Goal: Task Accomplishment & Management: Manage account settings

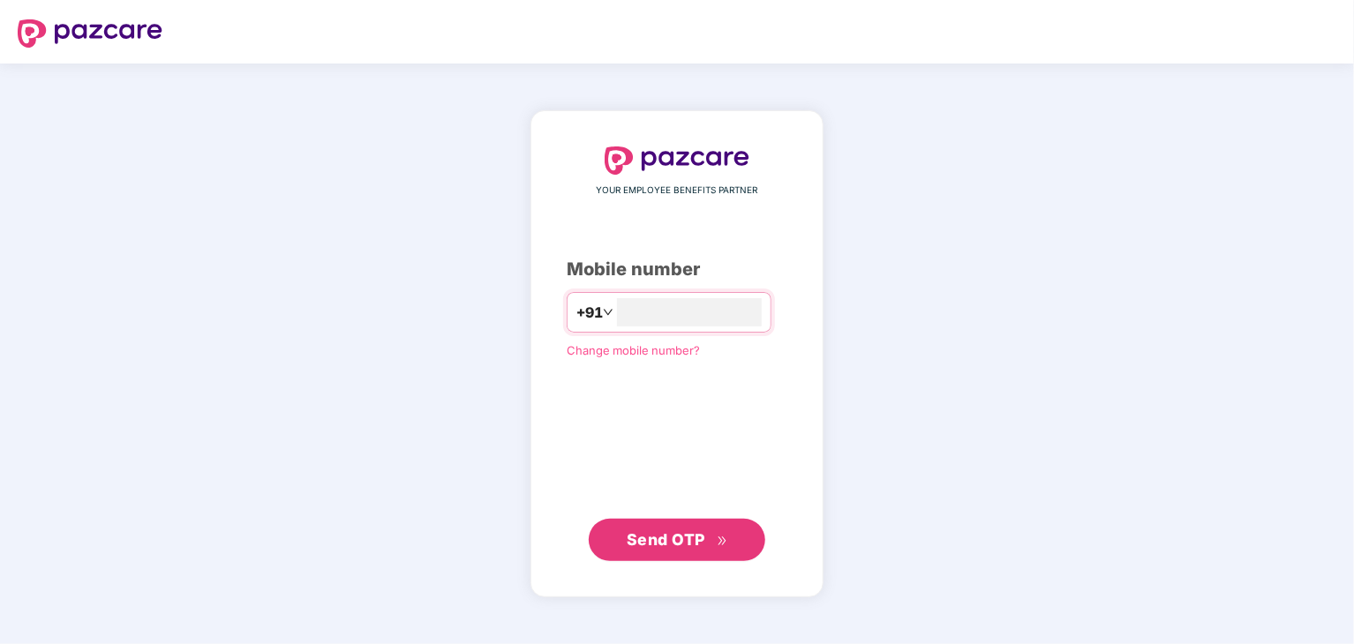
type input "**********"
click at [673, 552] on button "Send OTP" at bounding box center [677, 539] width 177 height 42
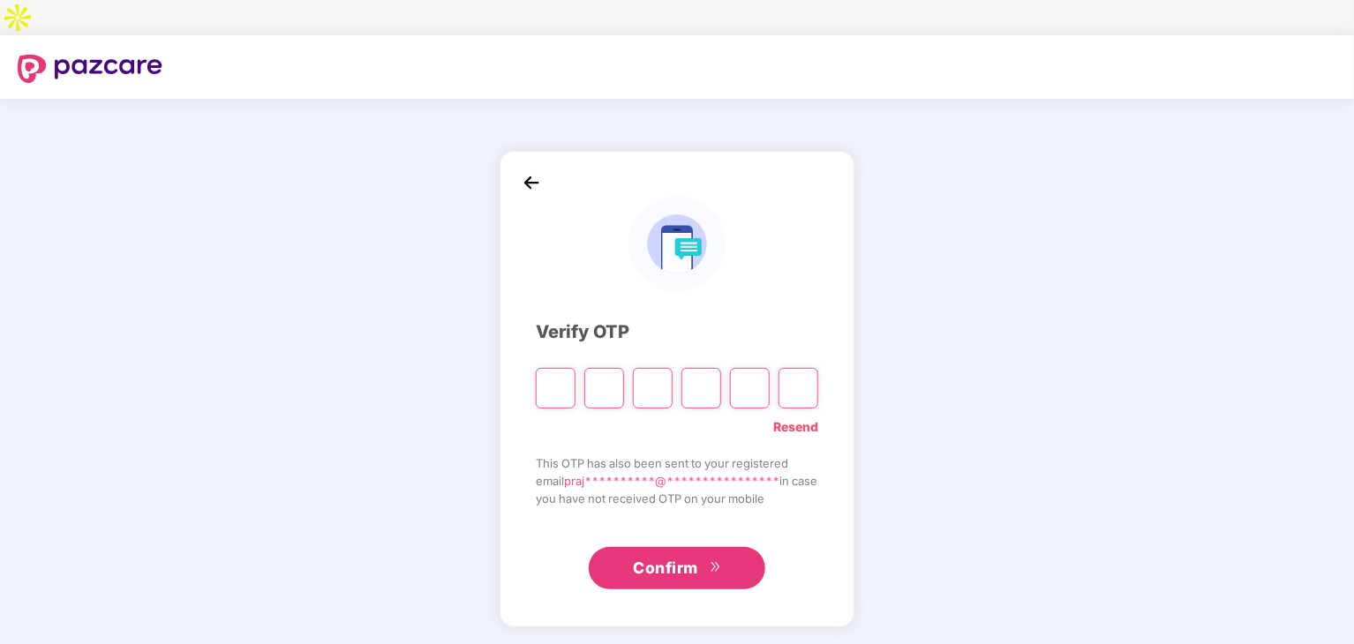
type input "*"
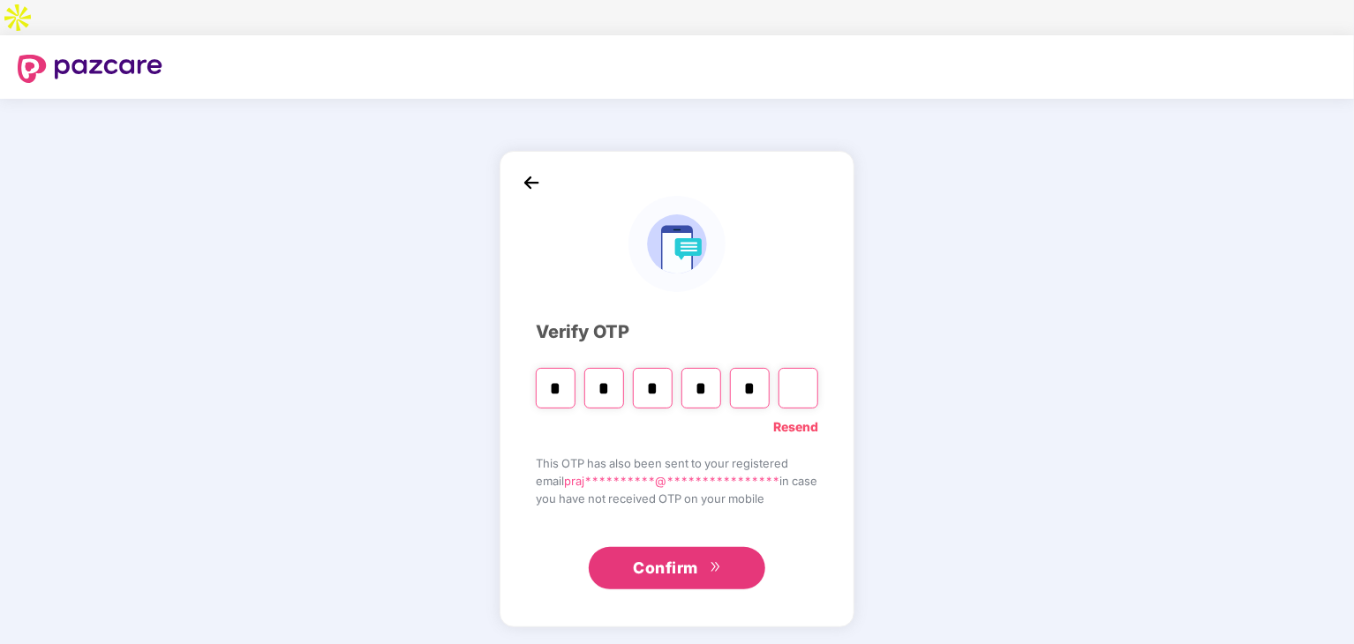
type input "*"
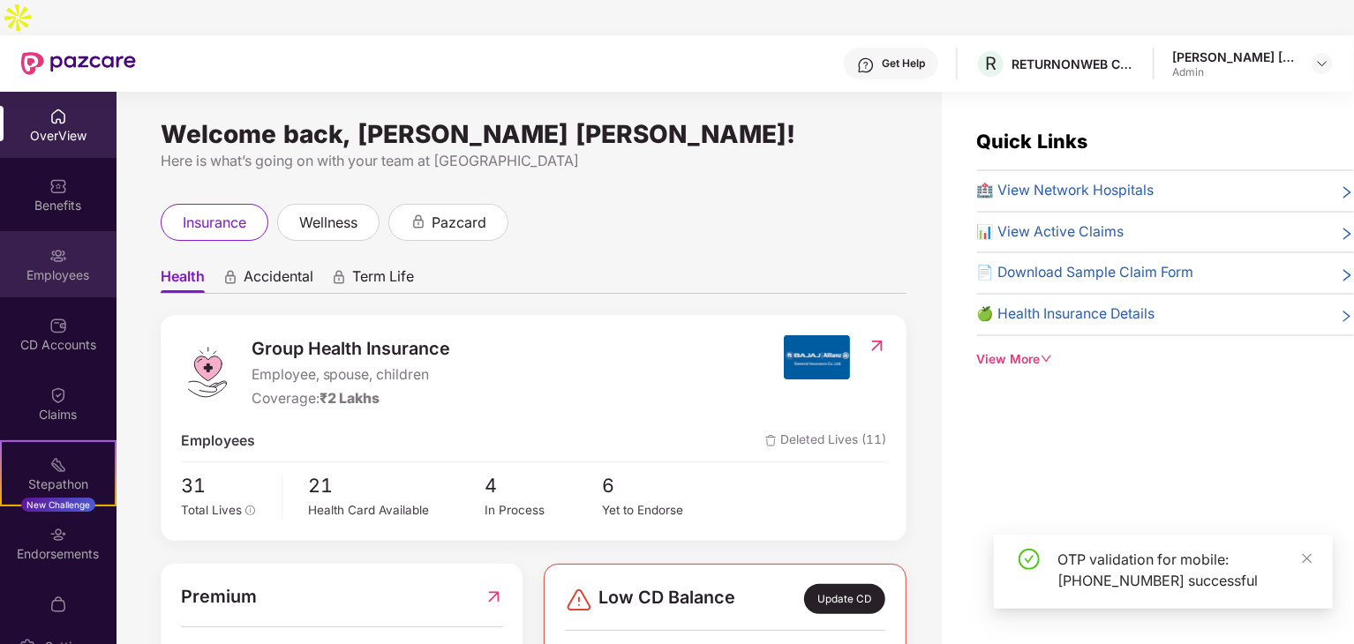
click at [64, 231] on div "Employees" at bounding box center [58, 264] width 116 height 66
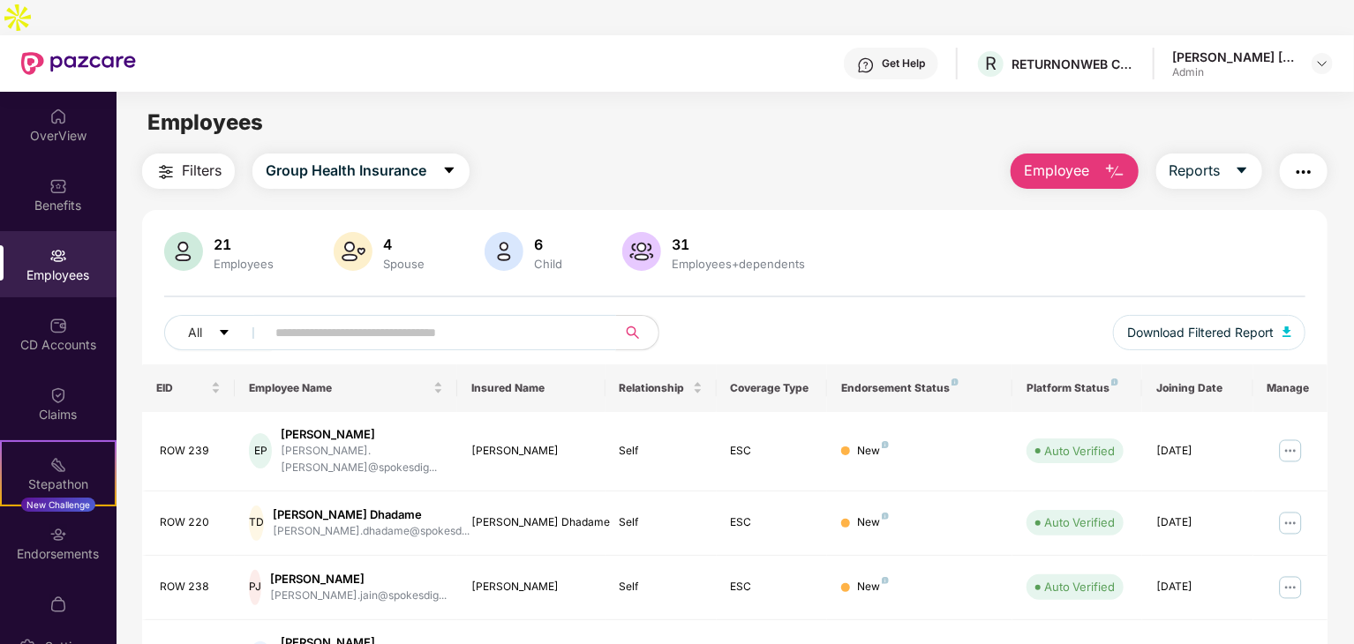
click at [349, 319] on input "text" at bounding box center [433, 332] width 317 height 26
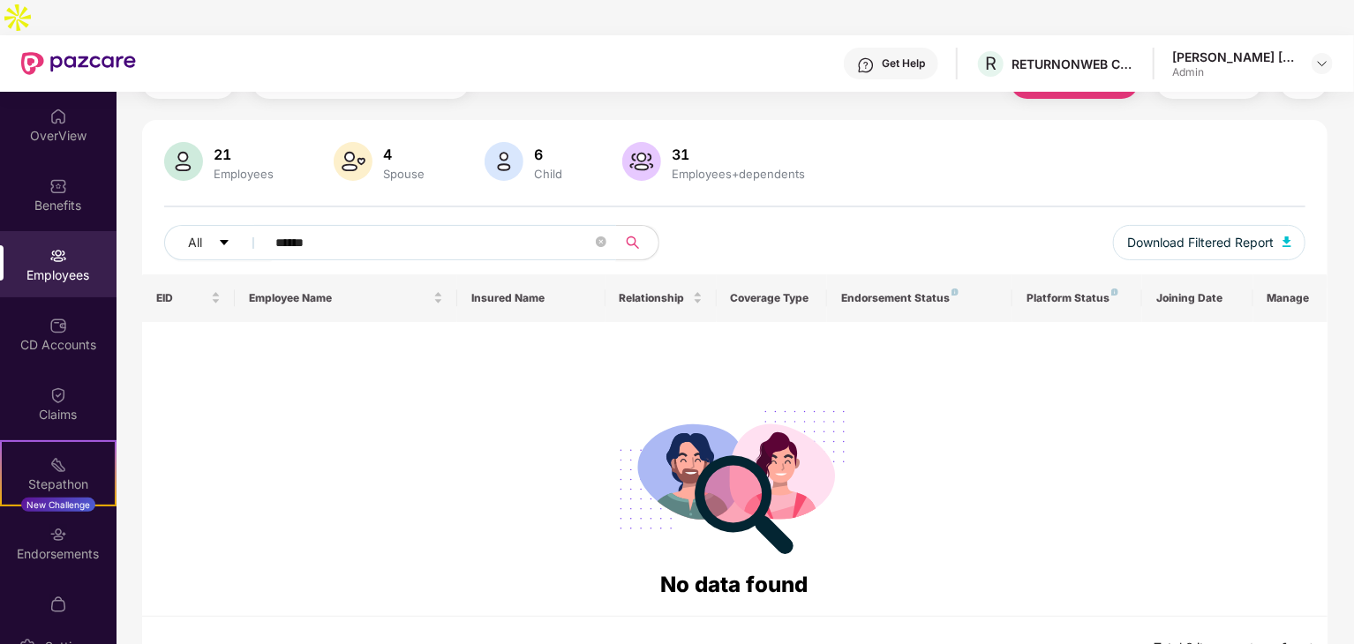
scroll to position [2, 0]
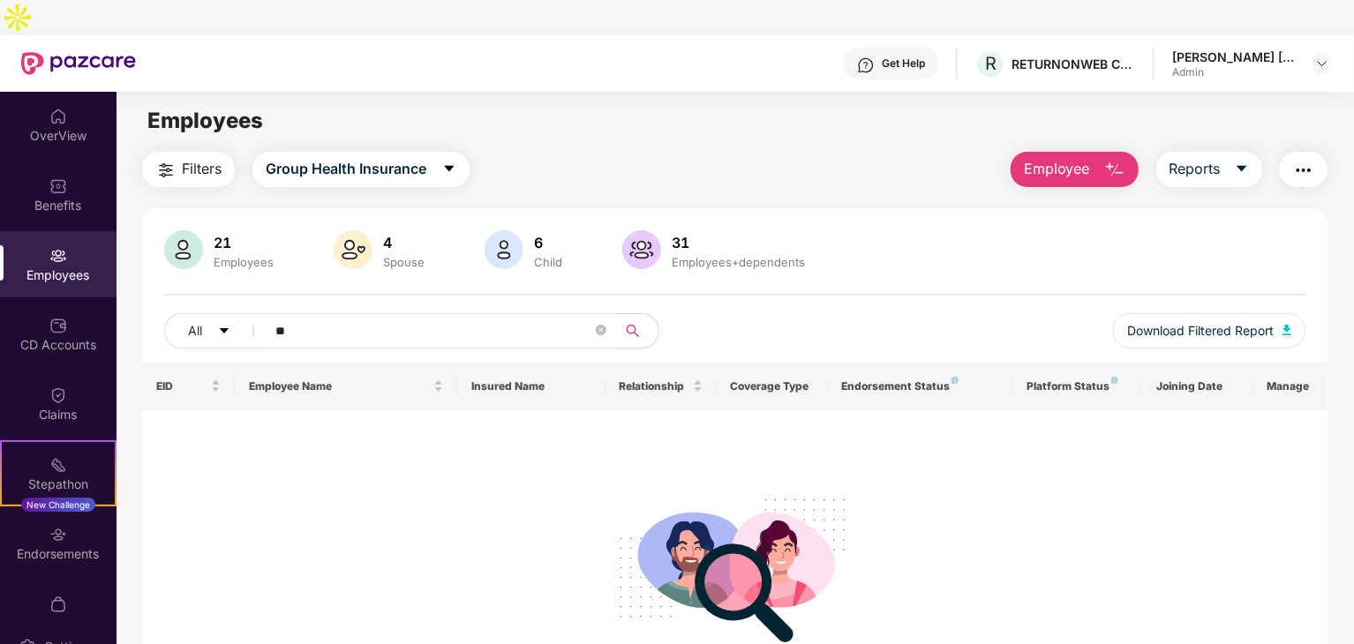
type input "*"
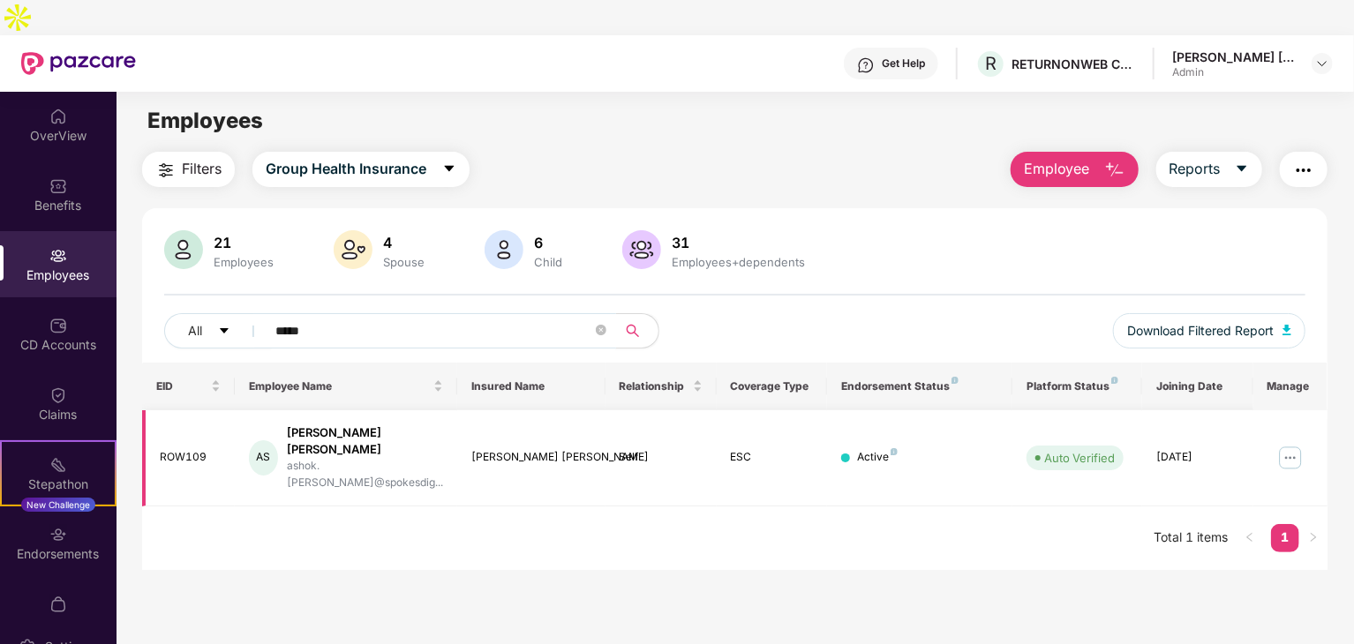
type input "*****"
click at [1285, 444] on img at bounding box center [1290, 458] width 28 height 28
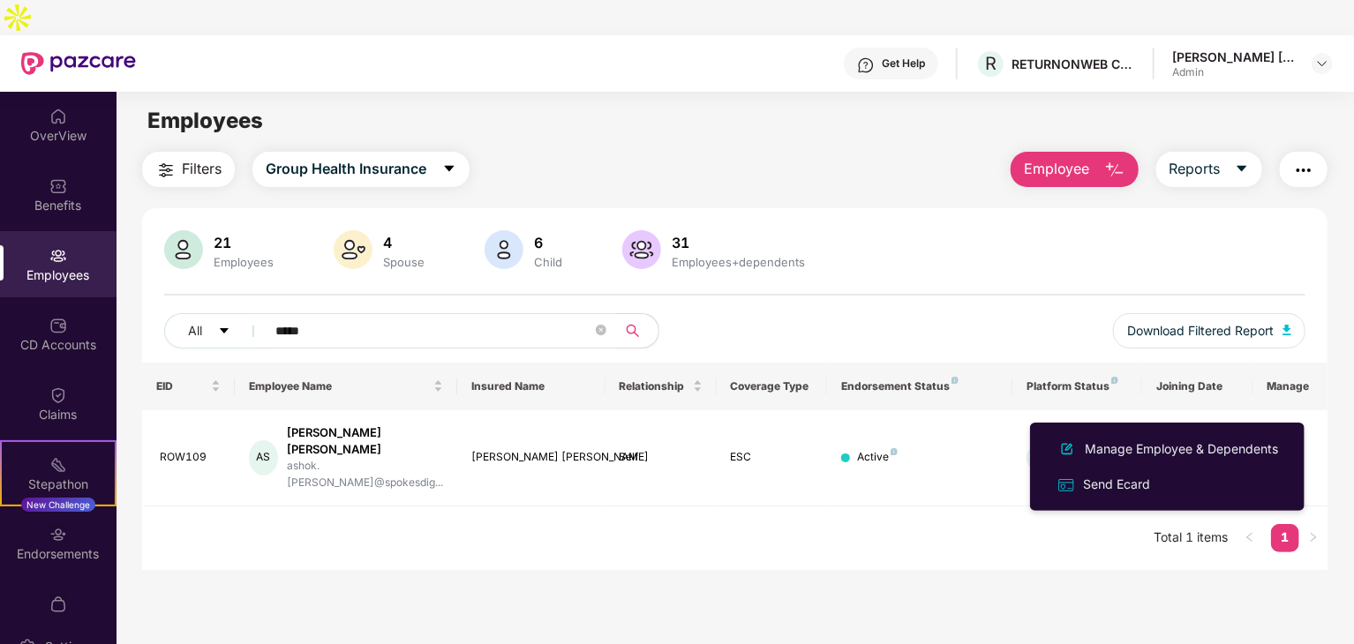
click at [784, 522] on main "Employees Filters Group Health Insurance Employee Reports 21 Employees 4 Spouse…" at bounding box center [734, 412] width 1236 height 644
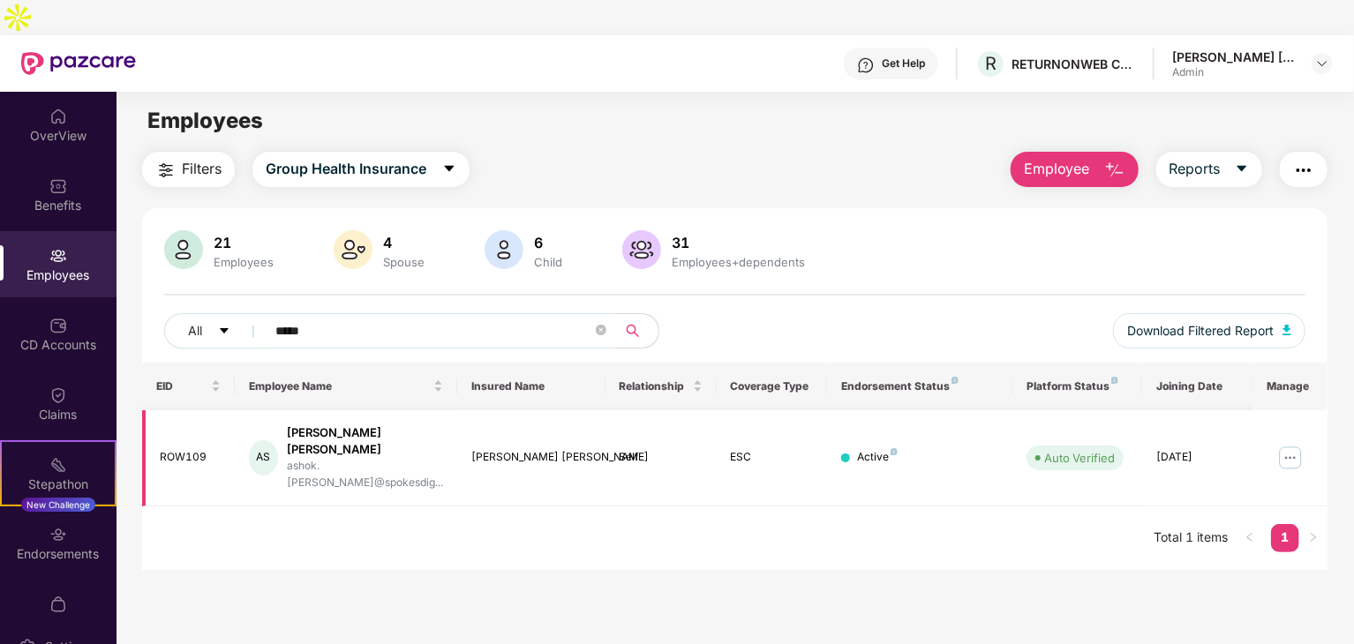
click at [327, 425] on div "Ashok Kumar Sachan" at bounding box center [365, 442] width 156 height 34
click at [167, 449] on div "ROW109" at bounding box center [190, 457] width 61 height 17
click at [538, 449] on div "Ashok Kumar Sachan" at bounding box center [531, 457] width 120 height 17
click at [895, 424] on td "Active" at bounding box center [919, 458] width 185 height 96
click at [1292, 444] on img at bounding box center [1290, 458] width 28 height 28
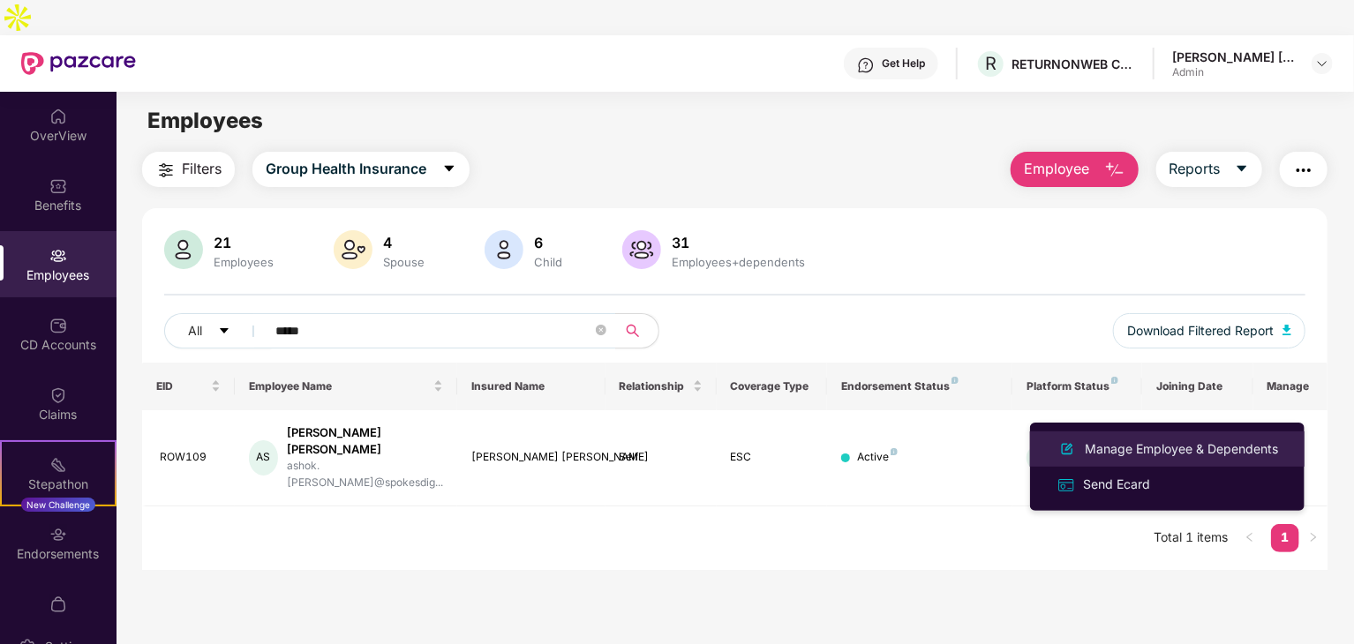
click at [1126, 449] on div "Manage Employee & Dependents" at bounding box center [1181, 449] width 200 height 19
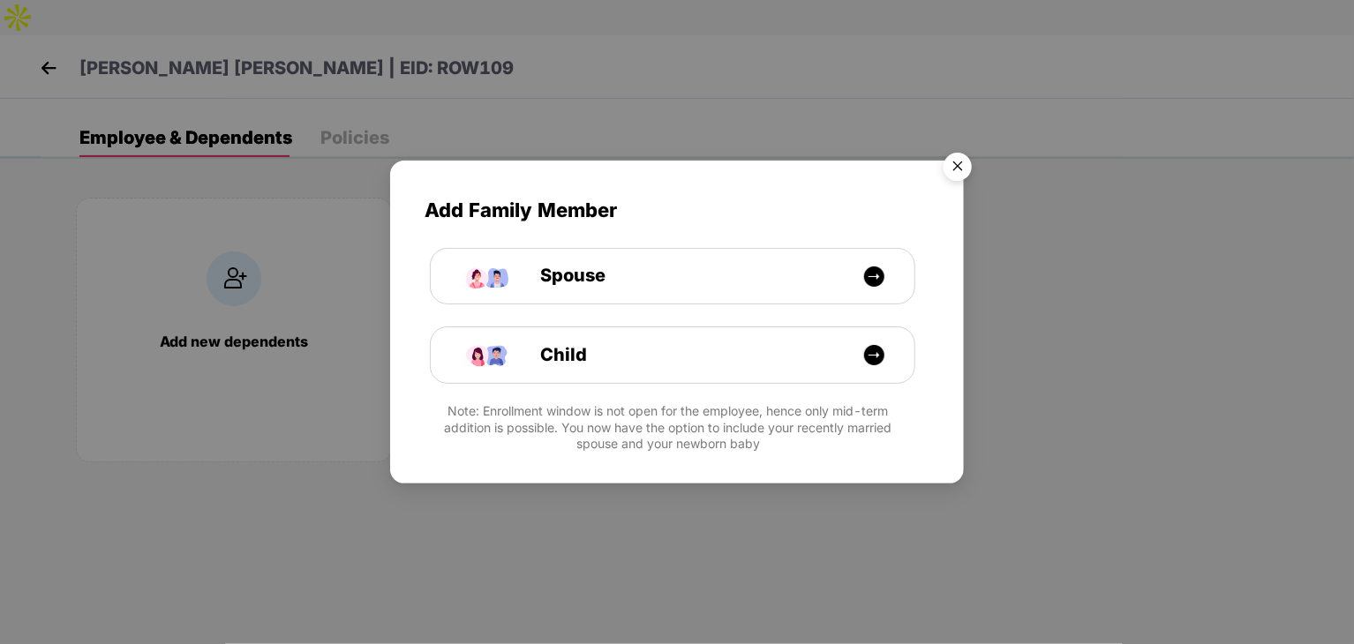
click at [953, 167] on img "Close" at bounding box center [957, 169] width 49 height 49
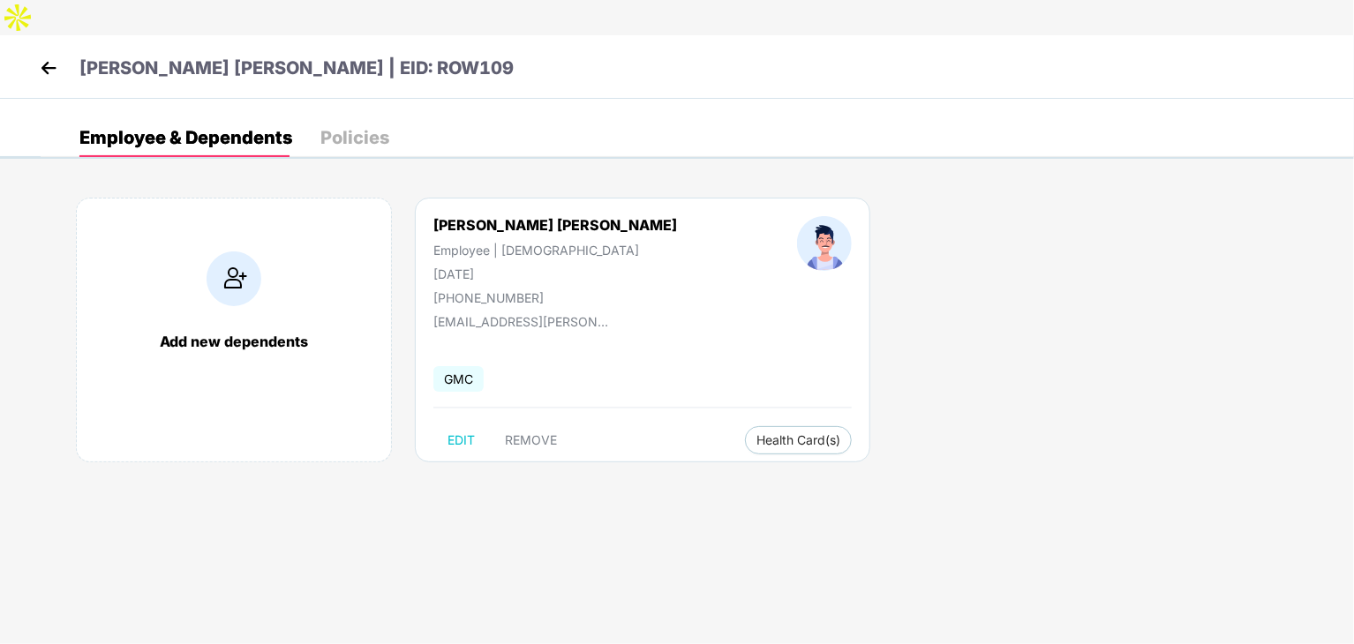
click at [47, 55] on img at bounding box center [48, 68] width 26 height 26
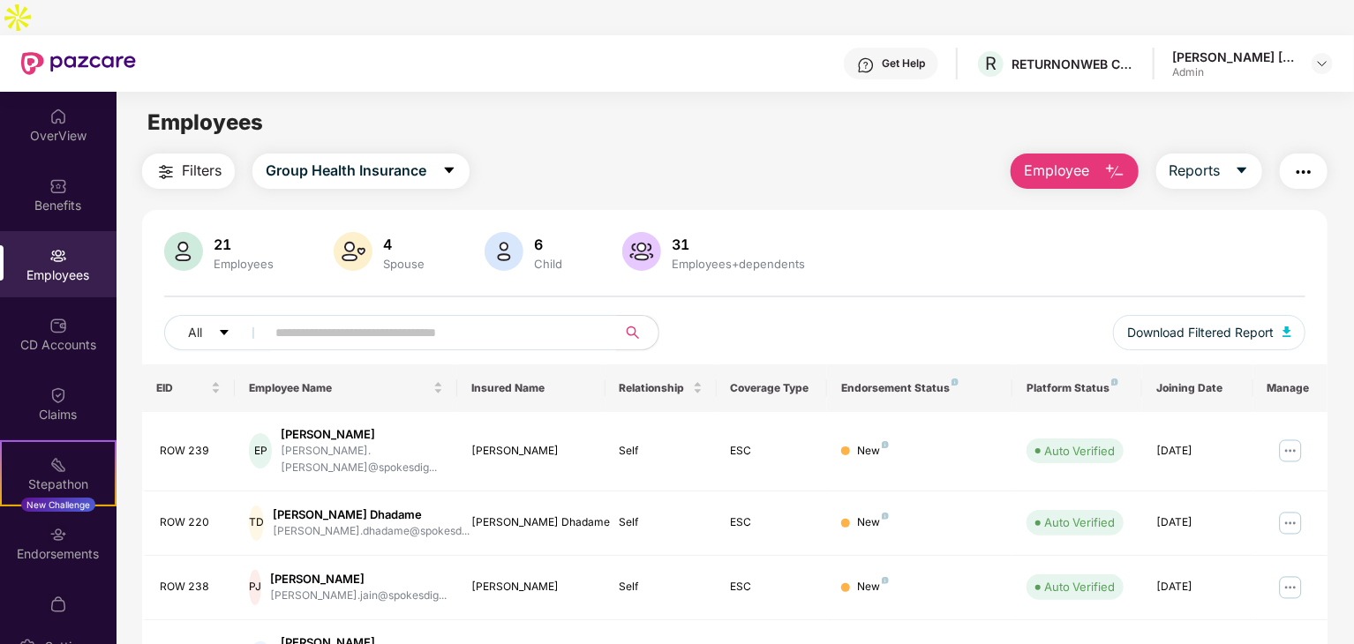
click at [399, 319] on input "text" at bounding box center [433, 332] width 317 height 26
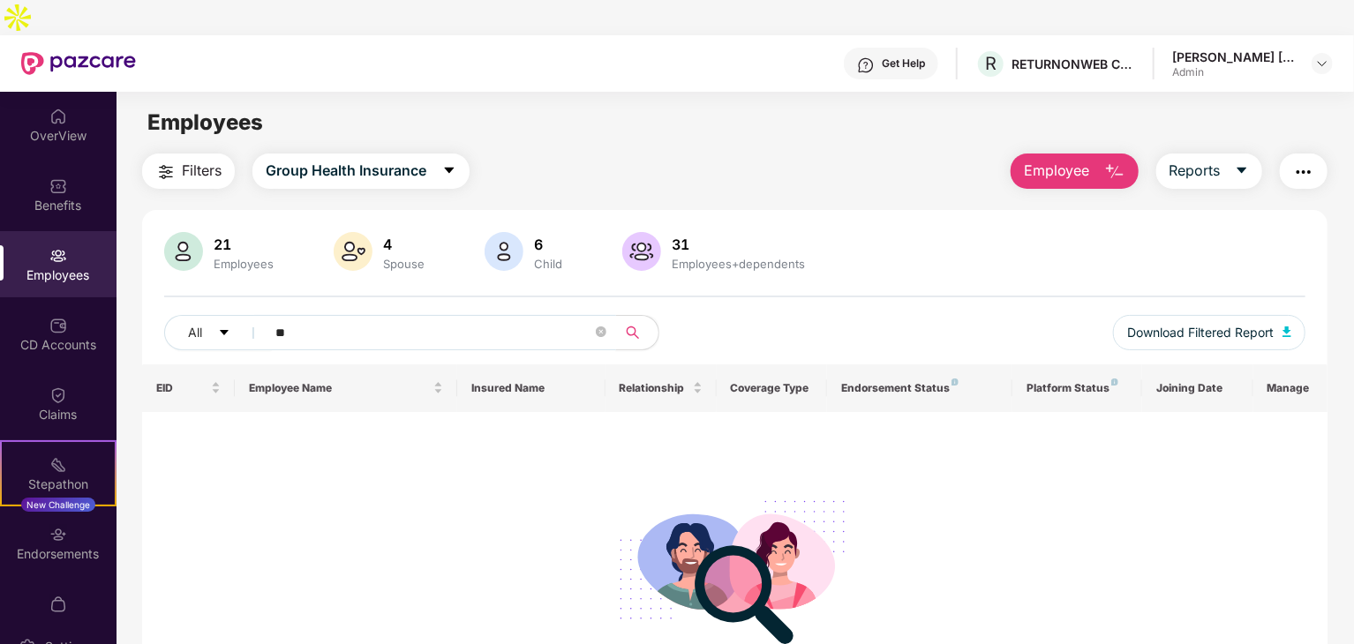
type input "*"
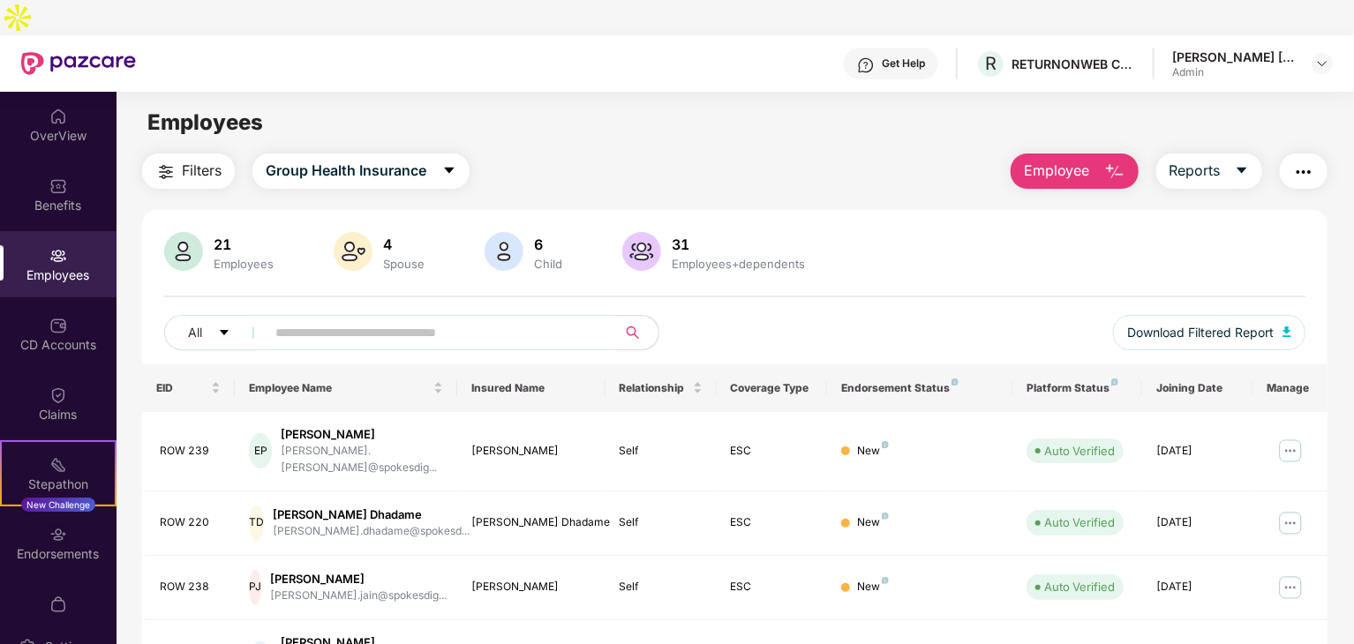
click at [320, 319] on input "text" at bounding box center [433, 332] width 317 height 26
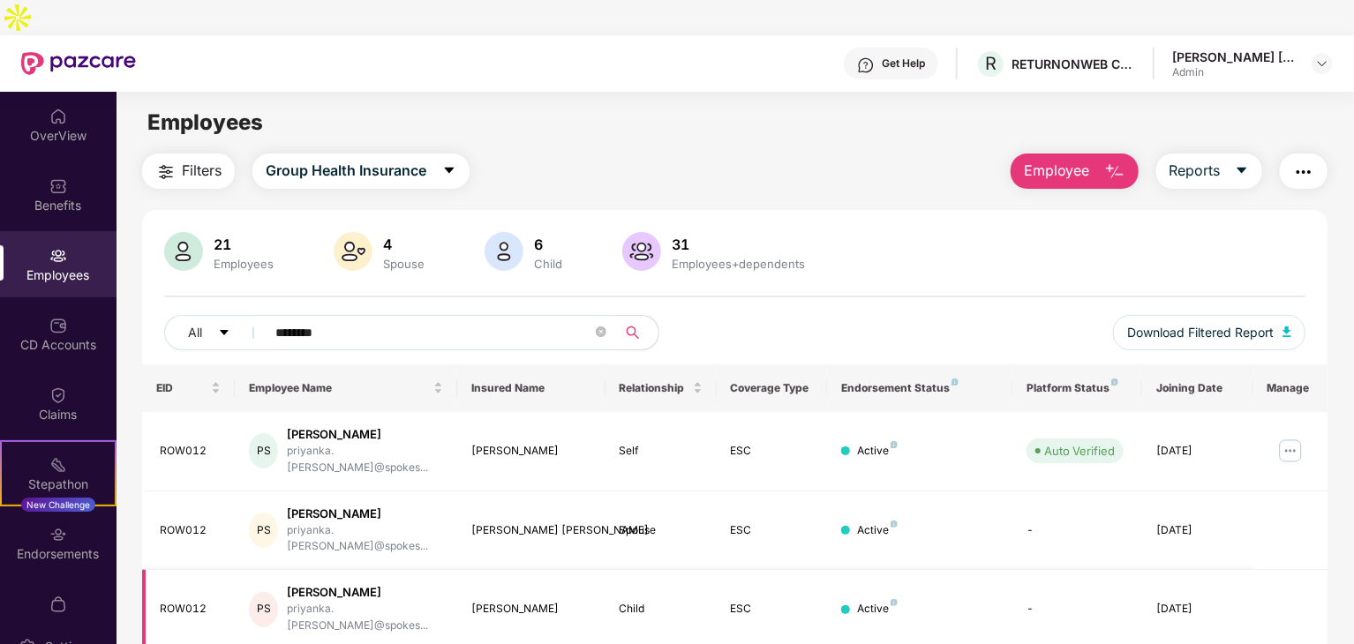
scroll to position [56, 0]
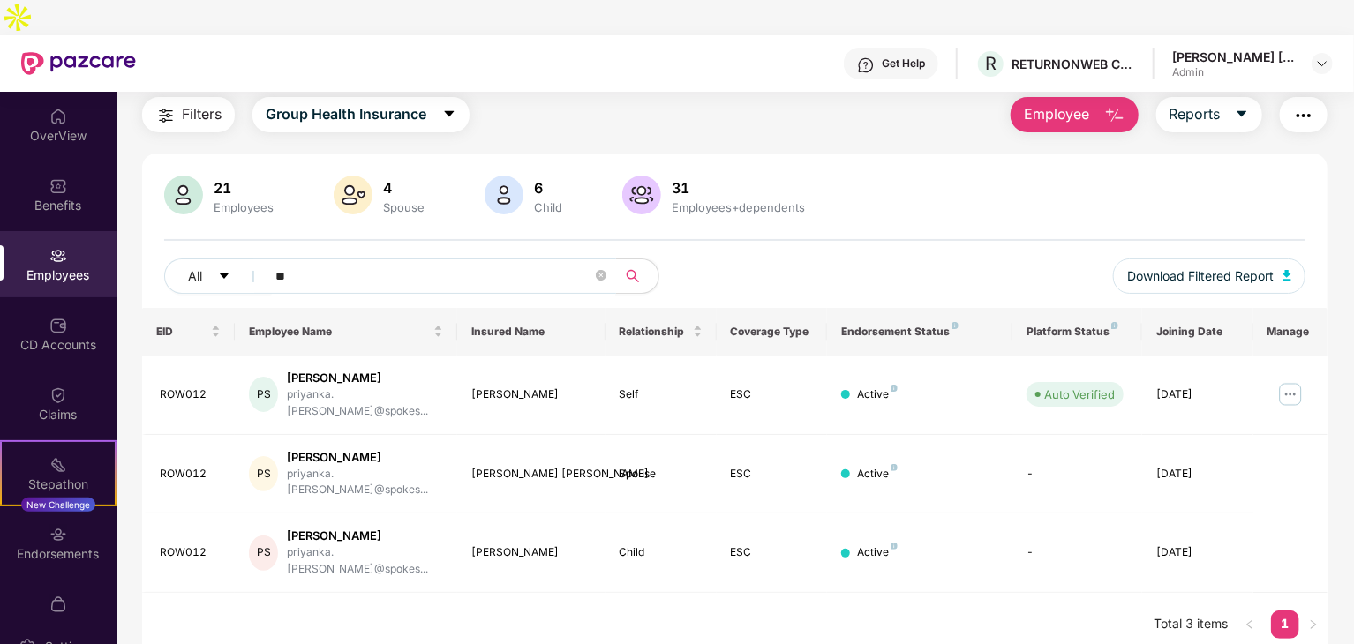
type input "*"
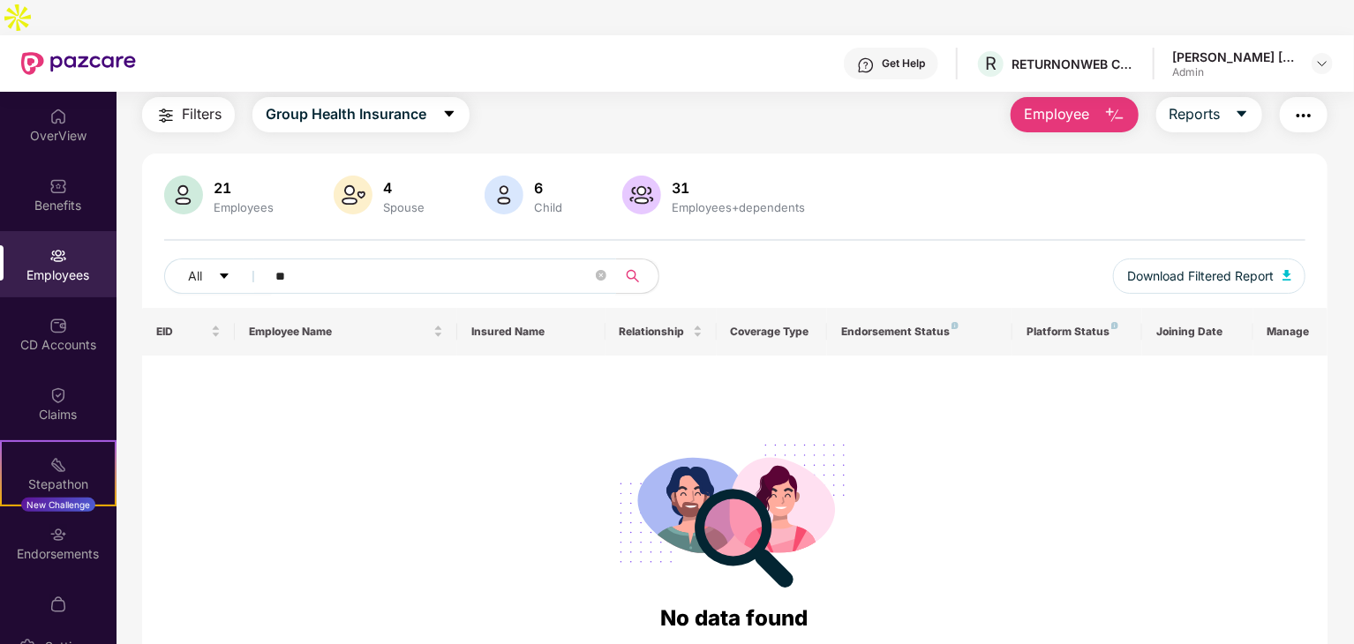
type input "*"
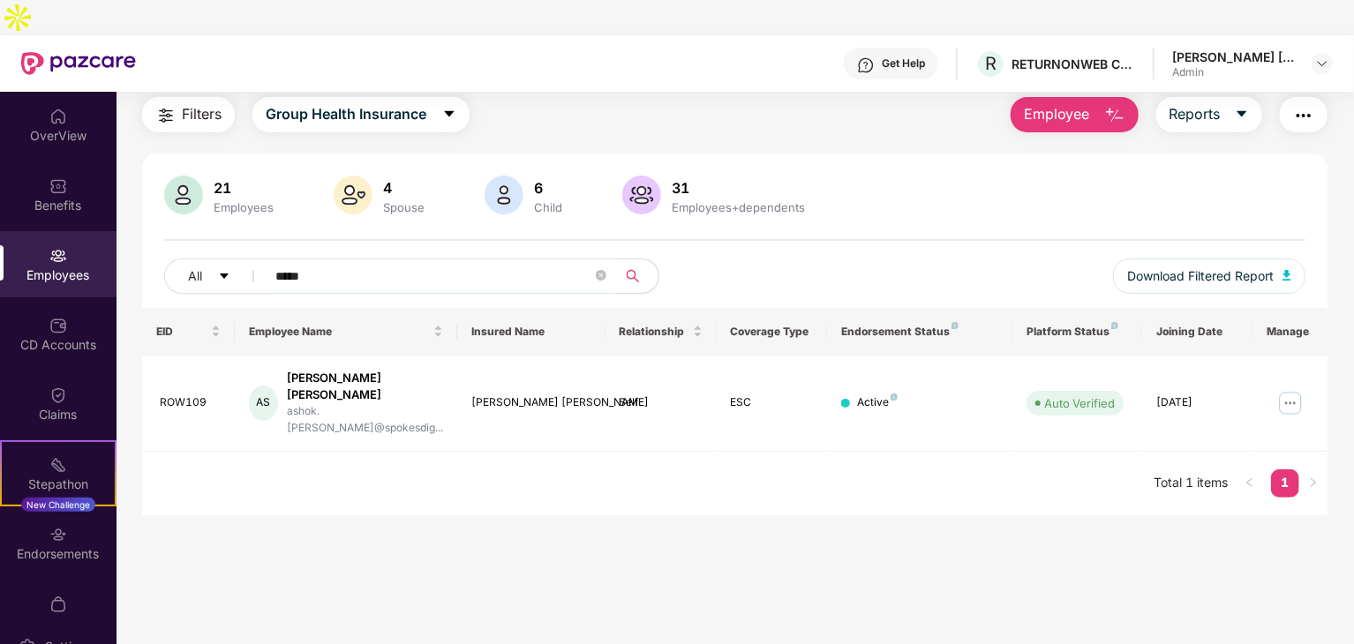
type input "*****"
